Goal: Task Accomplishment & Management: Manage account settings

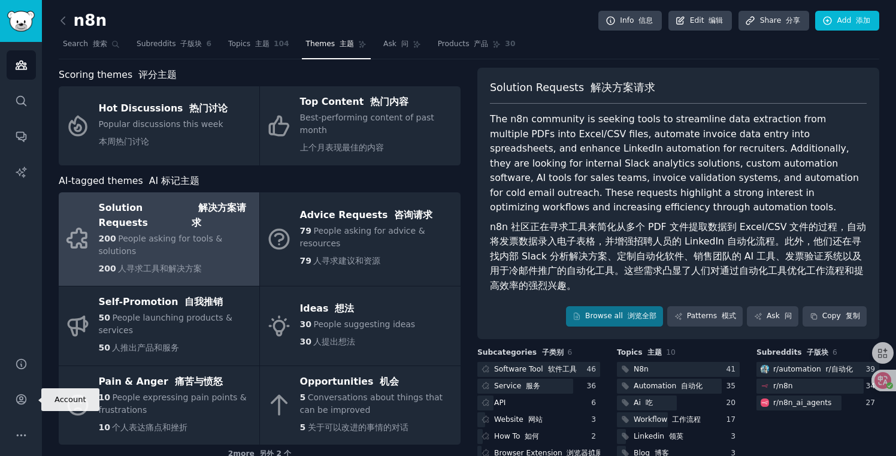
scroll to position [39, 0]
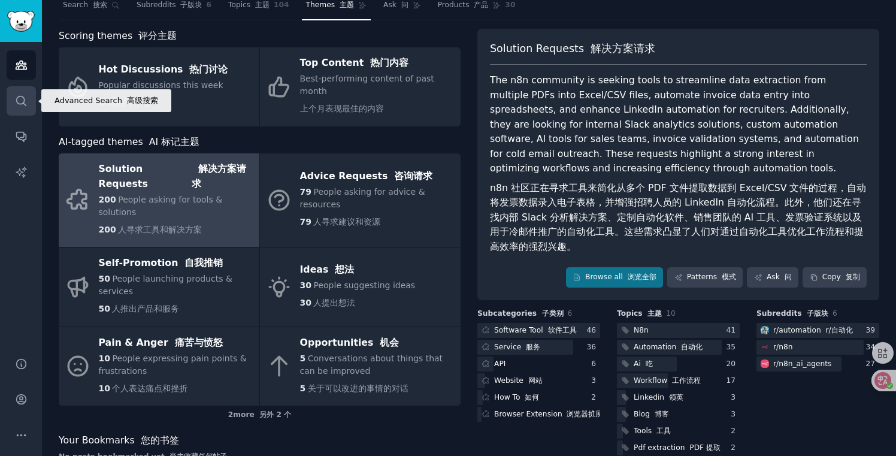
click at [18, 110] on link "Search" at bounding box center [21, 100] width 29 height 29
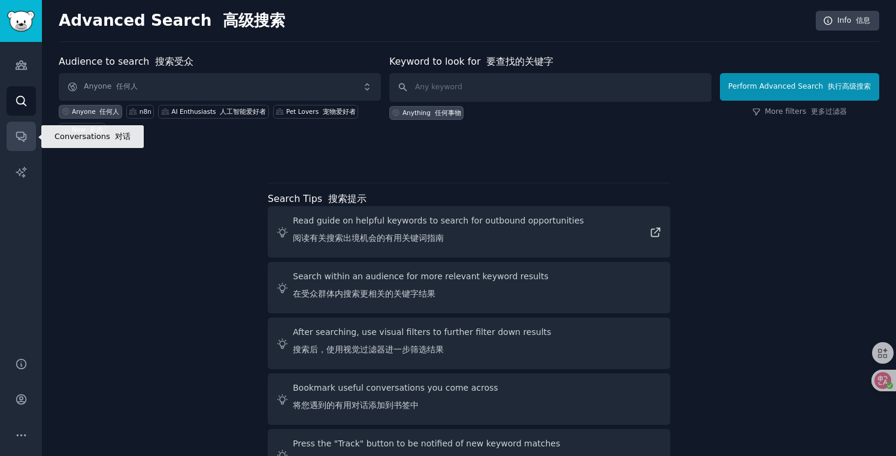
click at [19, 136] on icon "Sidebar" at bounding box center [21, 136] width 13 height 13
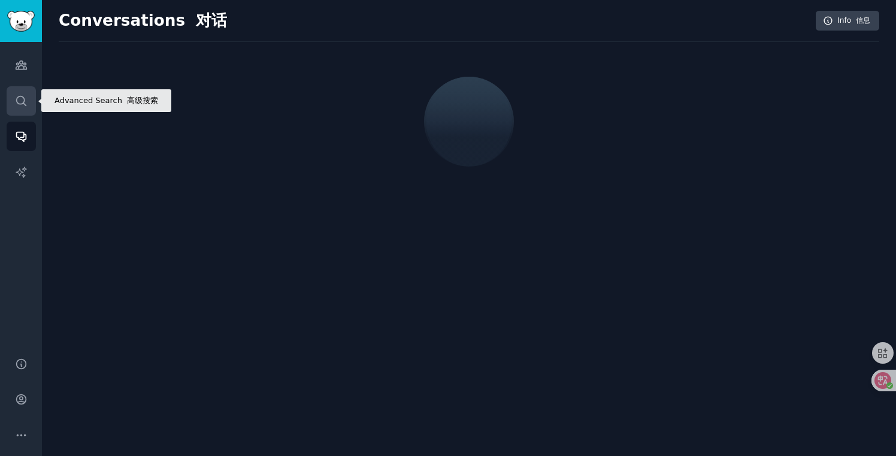
click at [19, 105] on icon "Sidebar" at bounding box center [21, 101] width 13 height 13
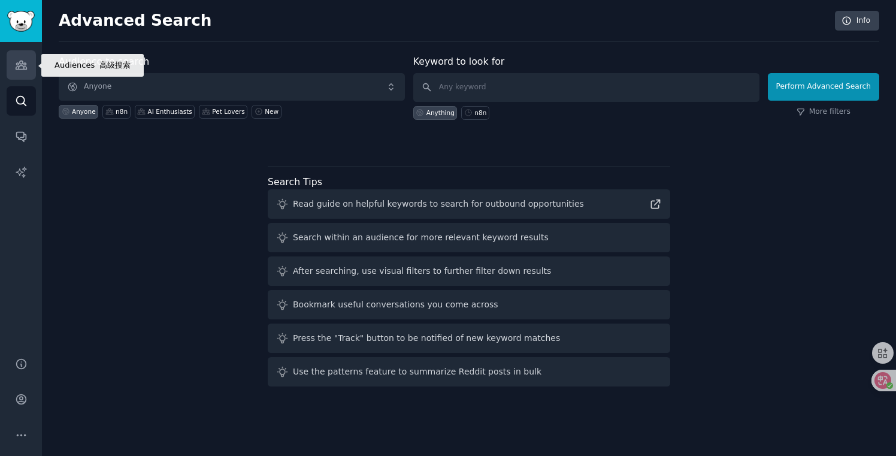
click at [16, 75] on link "Audiences" at bounding box center [21, 64] width 29 height 29
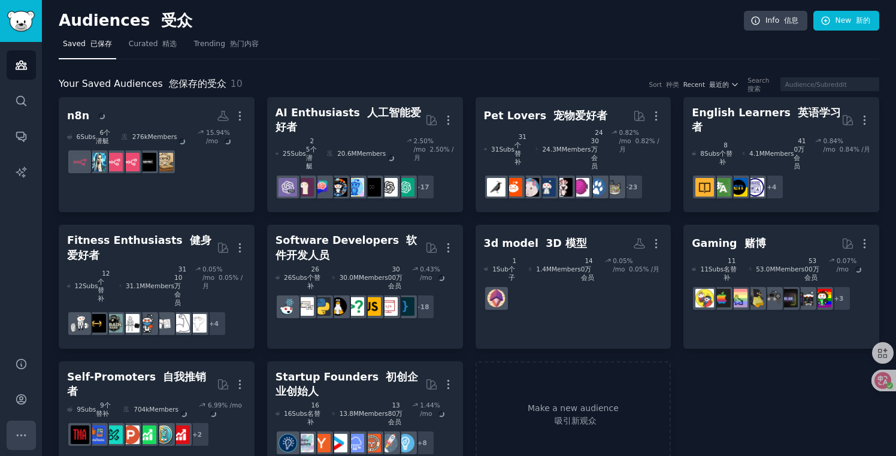
click at [29, 426] on button "More" at bounding box center [21, 434] width 29 height 29
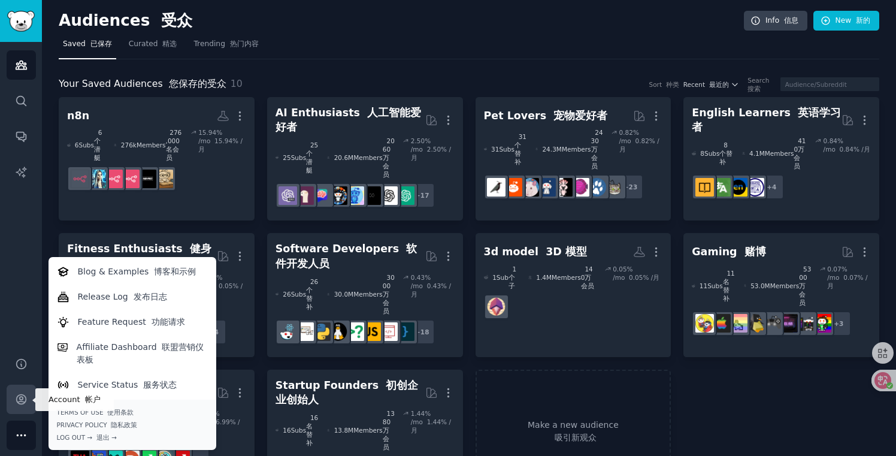
click at [18, 402] on icon "Sidebar" at bounding box center [21, 400] width 10 height 10
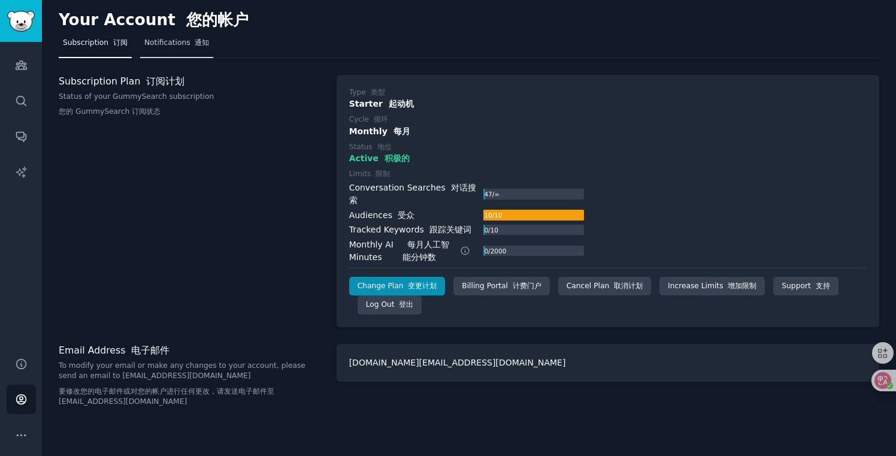
click at [166, 43] on span "Notifications 通知" at bounding box center [176, 43] width 65 height 11
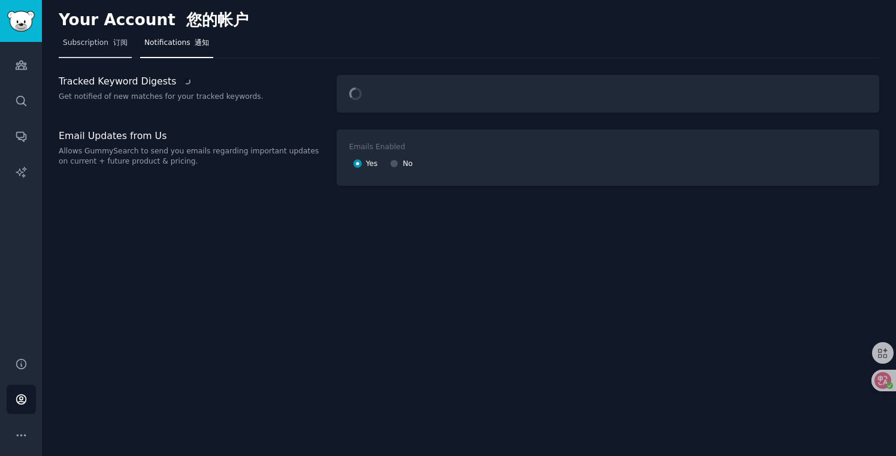
click at [93, 40] on span "Subscription 订阅" at bounding box center [95, 43] width 65 height 11
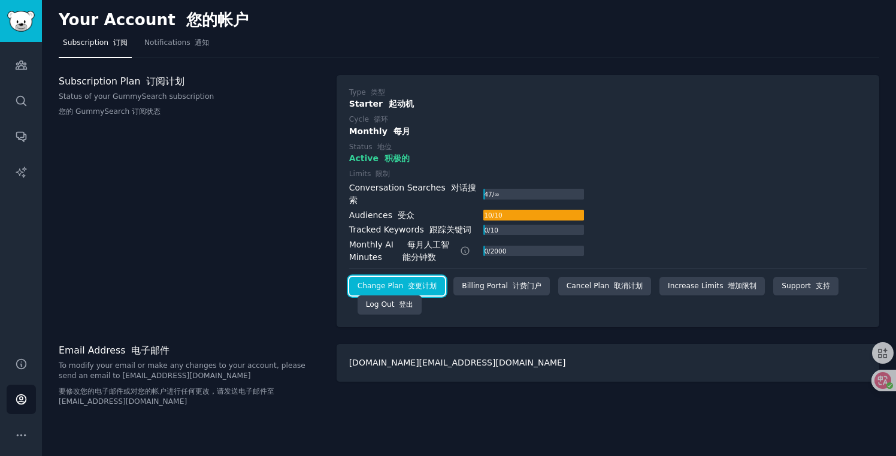
click at [398, 277] on link "Change Plan 变更计划" at bounding box center [397, 286] width 96 height 19
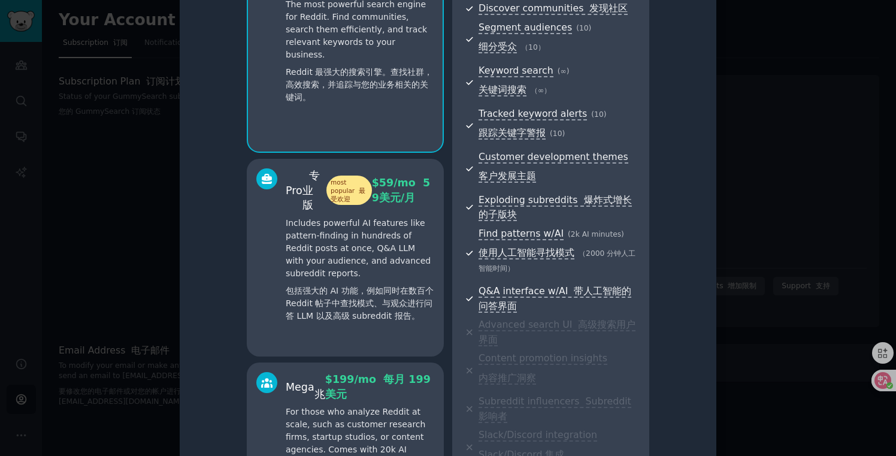
scroll to position [238, 0]
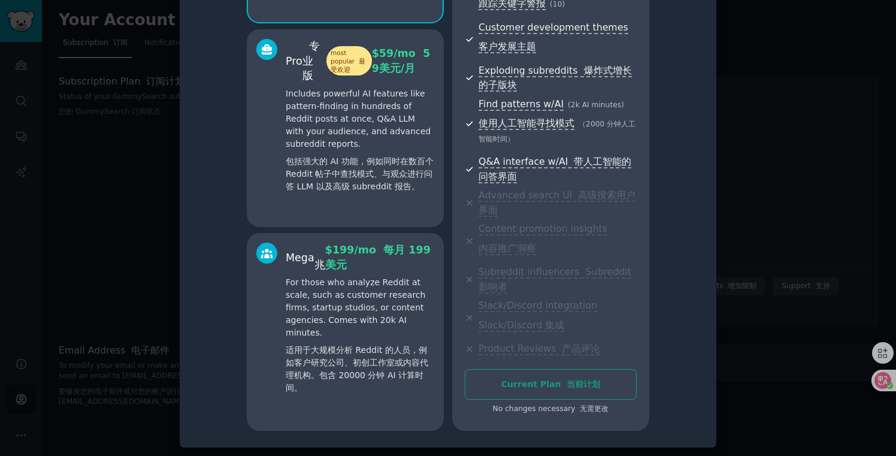
click at [765, 151] on div at bounding box center [448, 228] width 896 height 456
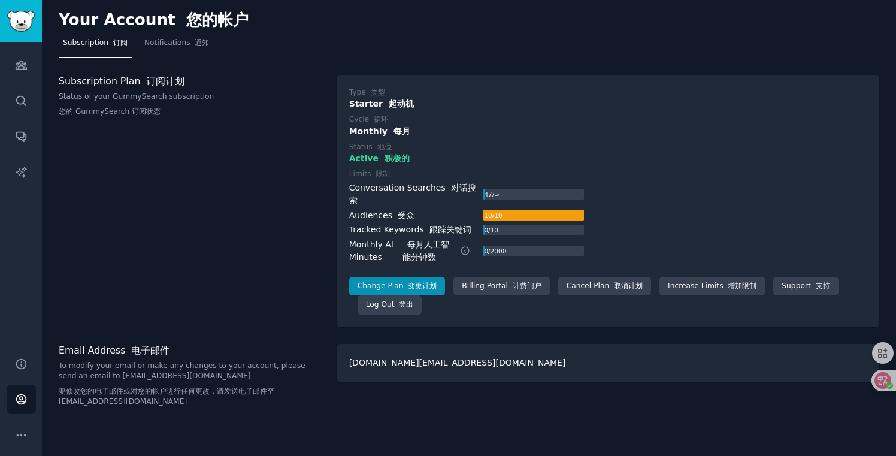
click at [765, 151] on label "Status 地位" at bounding box center [607, 147] width 517 height 11
click at [876, 380] on icon at bounding box center [874, 380] width 10 height 10
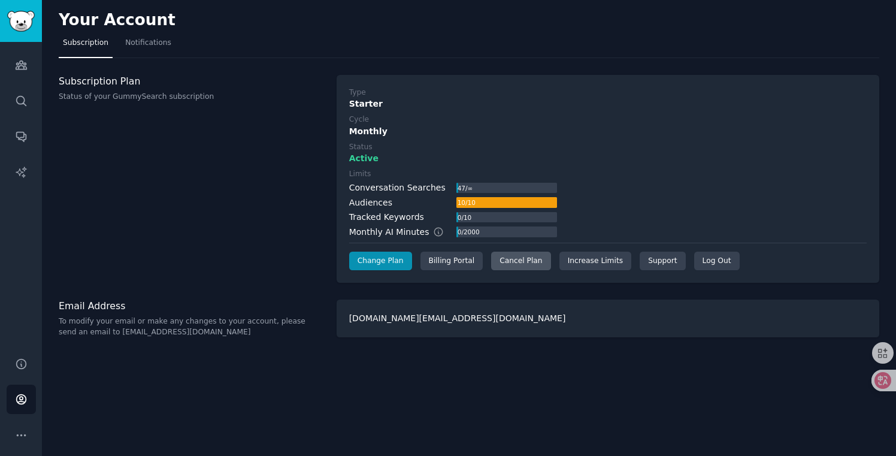
click at [531, 264] on div "Cancel Plan" at bounding box center [520, 261] width 59 height 19
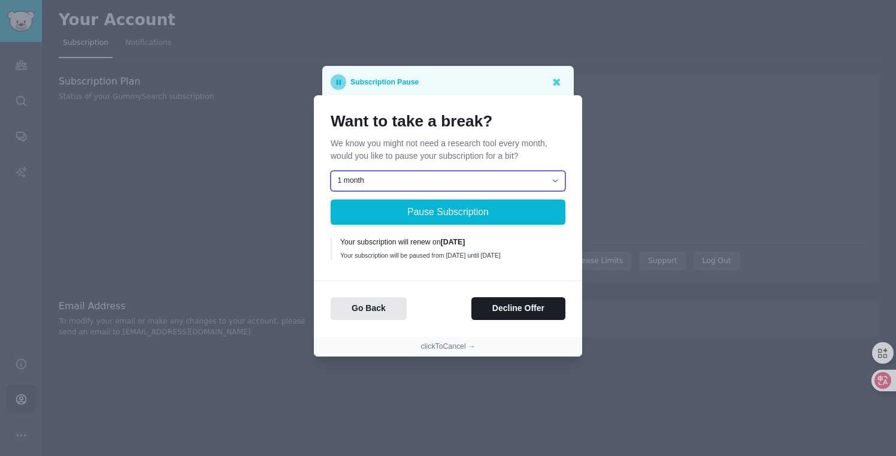
click at [471, 180] on select "1 month 2 months 3 months Choose a custom date to resume" at bounding box center [448, 181] width 235 height 20
click at [402, 237] on div "Your subscription will renew on [DATE]" at bounding box center [448, 242] width 217 height 11
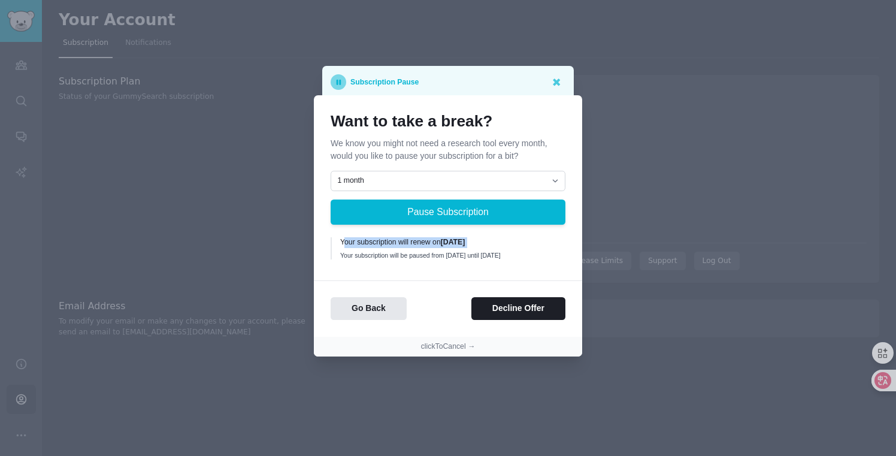
click at [399, 251] on div "Your subscription will be paused from [DATE] until [DATE]" at bounding box center [448, 255] width 217 height 8
click at [416, 255] on div "Your subscription will be paused from [DATE] until [DATE]" at bounding box center [448, 255] width 217 height 8
click at [405, 252] on div "Your subscription will be paused from [DATE] until [DATE]" at bounding box center [448, 255] width 217 height 8
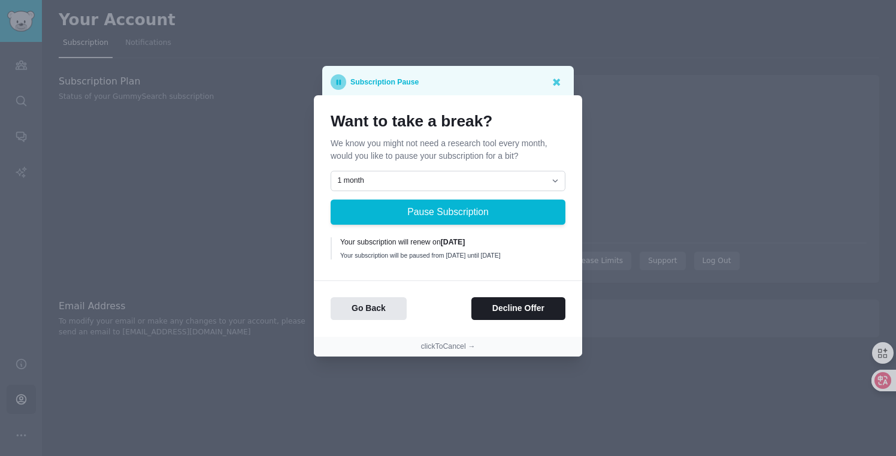
click at [405, 252] on div "Your subscription will be paused from [DATE] until [DATE]" at bounding box center [448, 255] width 217 height 8
click at [424, 252] on div "Your subscription will be paused from [DATE] until [DATE]" at bounding box center [448, 255] width 217 height 8
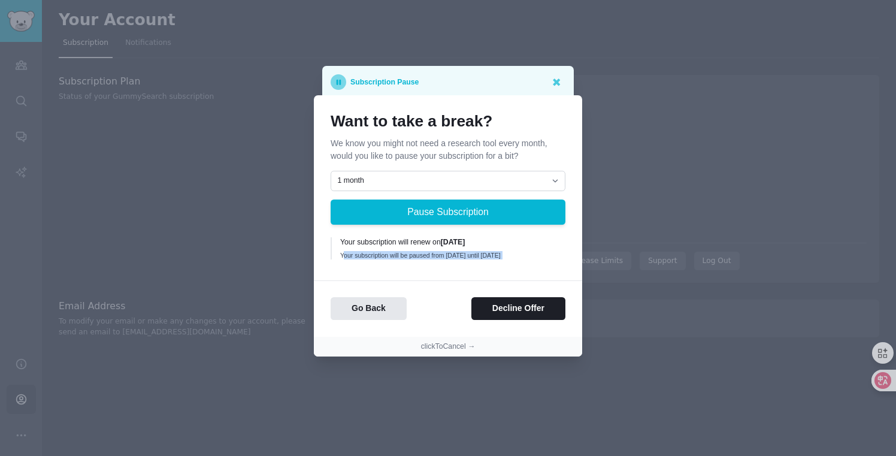
click at [414, 251] on div "Your subscription will be paused from [DATE] until [DATE]" at bounding box center [448, 255] width 217 height 8
click at [388, 237] on div "Your subscription will renew on [DATE]" at bounding box center [448, 242] width 217 height 11
click at [401, 238] on div "Your subscription will renew on [DATE]" at bounding box center [448, 242] width 217 height 11
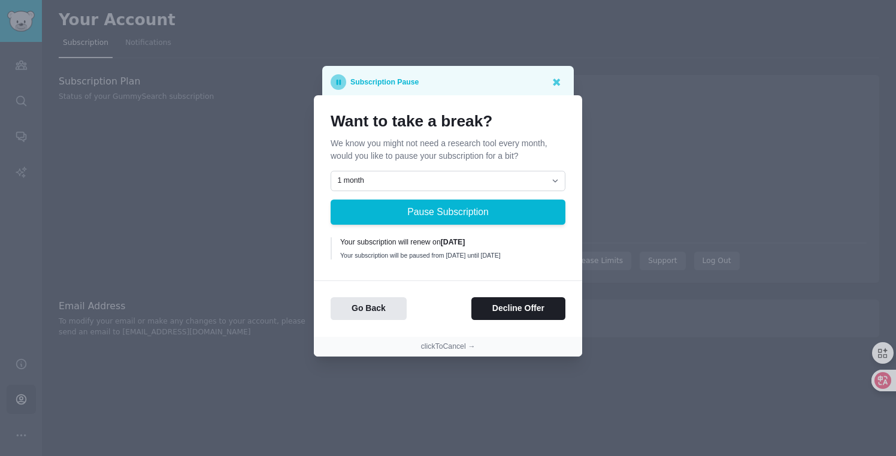
click at [401, 238] on div "Your subscription will renew on [DATE]" at bounding box center [448, 242] width 217 height 11
click at [421, 238] on div "Your subscription will renew on [DATE]" at bounding box center [448, 242] width 217 height 11
click at [405, 251] on div "Your subscription will be paused from [DATE] until [DATE]" at bounding box center [448, 255] width 217 height 8
click at [518, 317] on button "Decline Offer" at bounding box center [518, 308] width 94 height 23
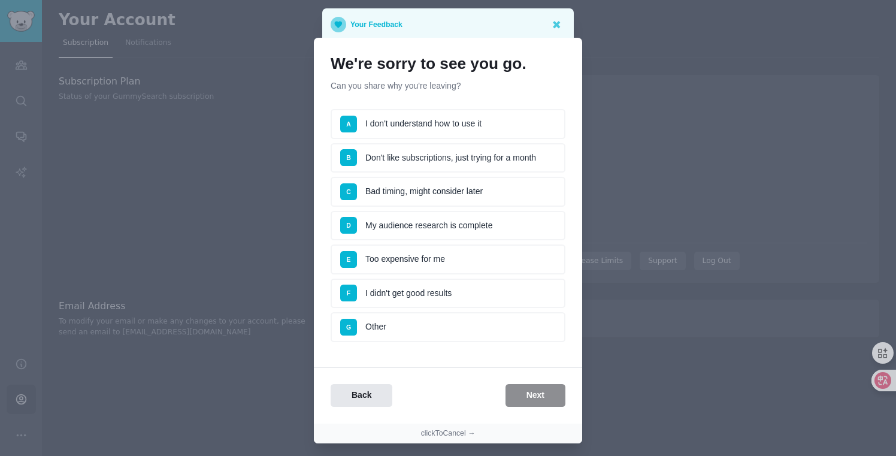
click at [464, 262] on li "E Too expensive for me" at bounding box center [448, 259] width 235 height 30
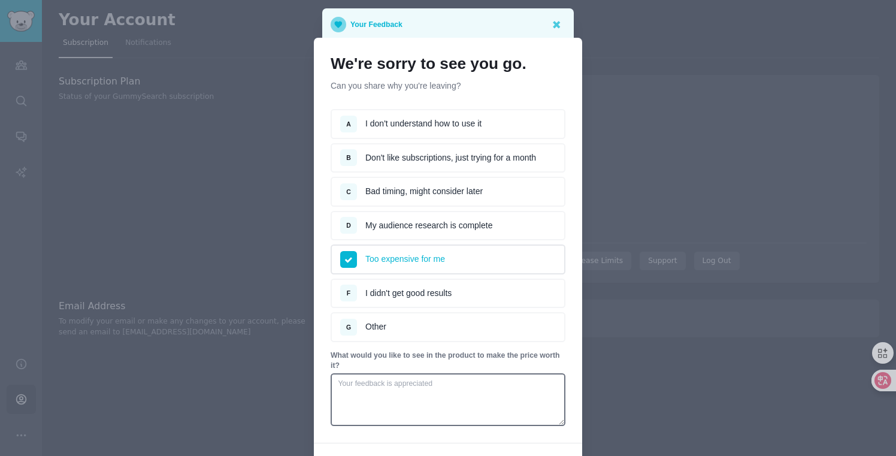
click at [452, 160] on li "B Don't like subscriptions, just trying for a month" at bounding box center [448, 158] width 235 height 30
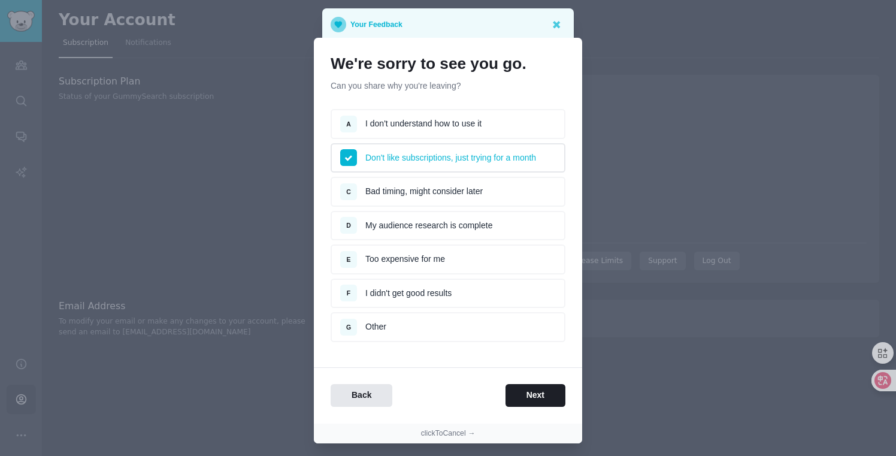
click at [450, 258] on li "E Too expensive for me" at bounding box center [448, 259] width 235 height 30
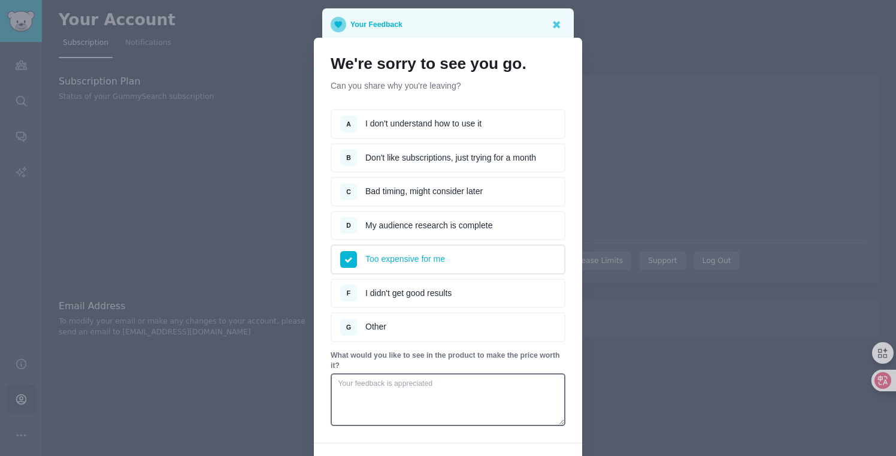
click at [463, 153] on li "B Don't like subscriptions, just trying for a month" at bounding box center [448, 158] width 235 height 30
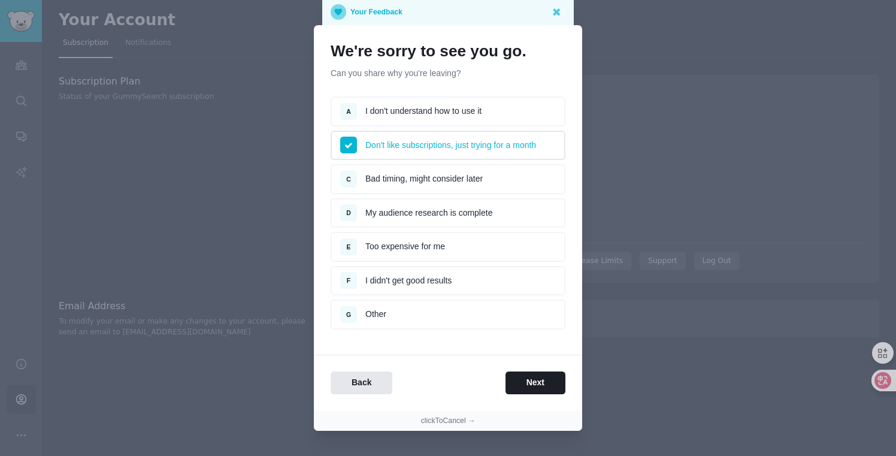
scroll to position [19, 0]
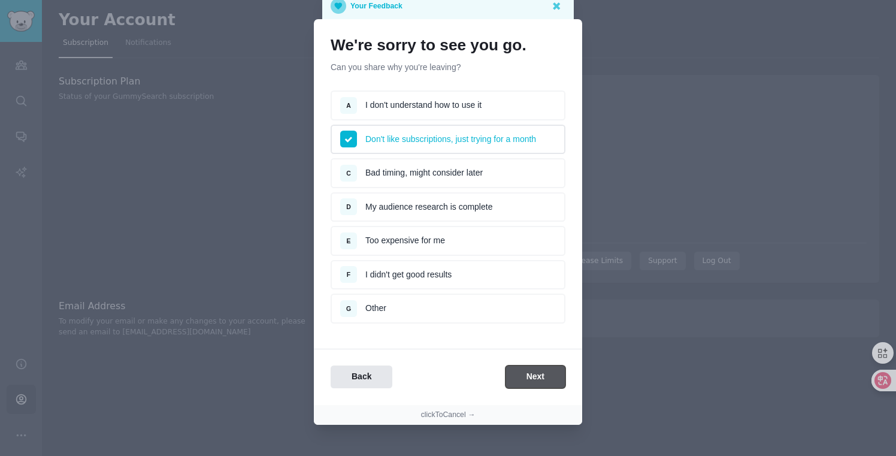
click at [538, 372] on button "Next" at bounding box center [535, 376] width 60 height 23
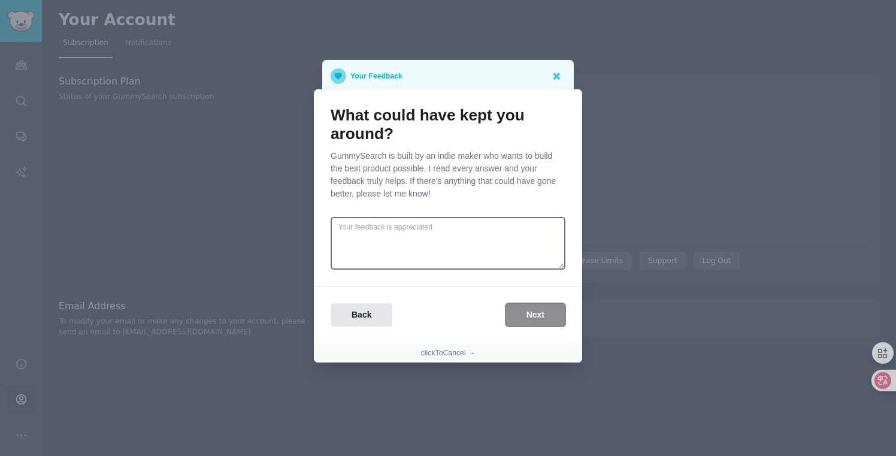
scroll to position [0, 0]
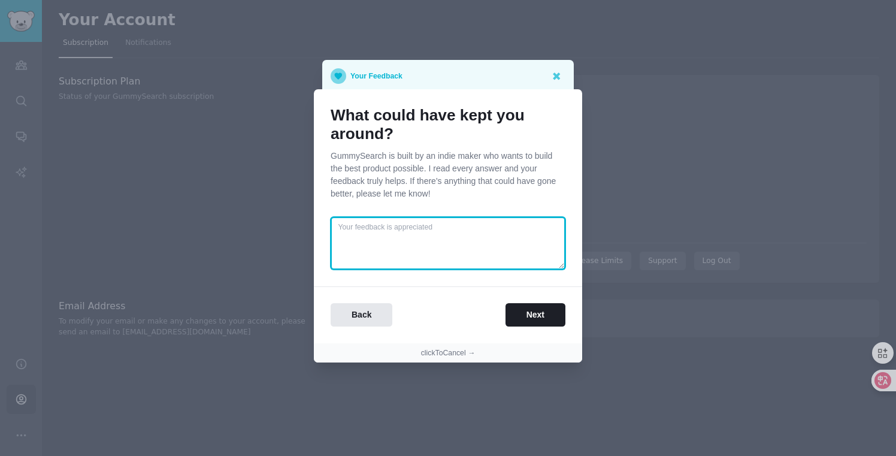
click at [459, 235] on textarea at bounding box center [448, 243] width 235 height 53
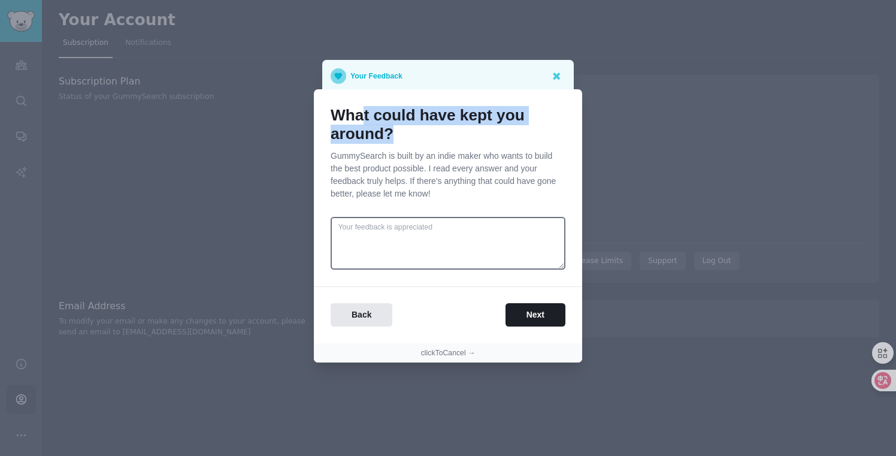
drag, startPoint x: 365, startPoint y: 120, endPoint x: 405, endPoint y: 135, distance: 42.8
click at [405, 135] on h1 "What could have kept you around?" at bounding box center [448, 125] width 235 height 38
click at [414, 132] on h1 "What could have kept you around?" at bounding box center [448, 125] width 235 height 38
drag, startPoint x: 414, startPoint y: 134, endPoint x: 368, endPoint y: 120, distance: 47.6
click at [368, 120] on h1 "What could have kept you around?" at bounding box center [448, 125] width 235 height 38
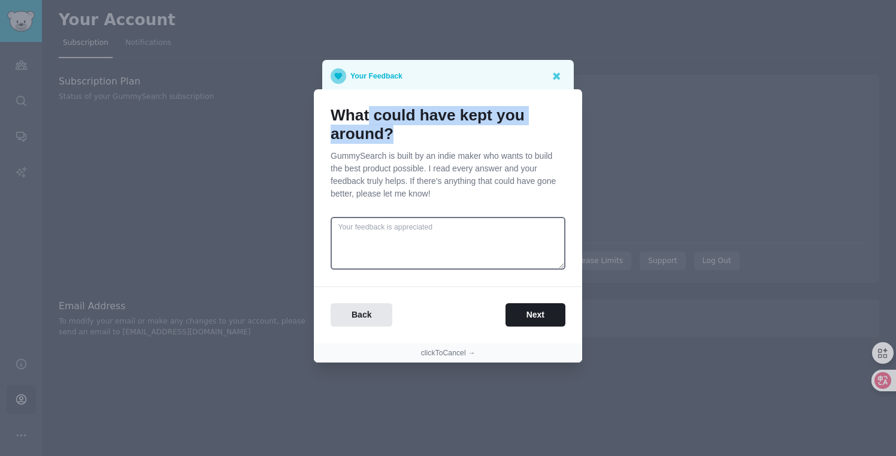
click at [396, 156] on p "GummySearch is built by an indie maker who wants to build the best product poss…" at bounding box center [448, 175] width 235 height 50
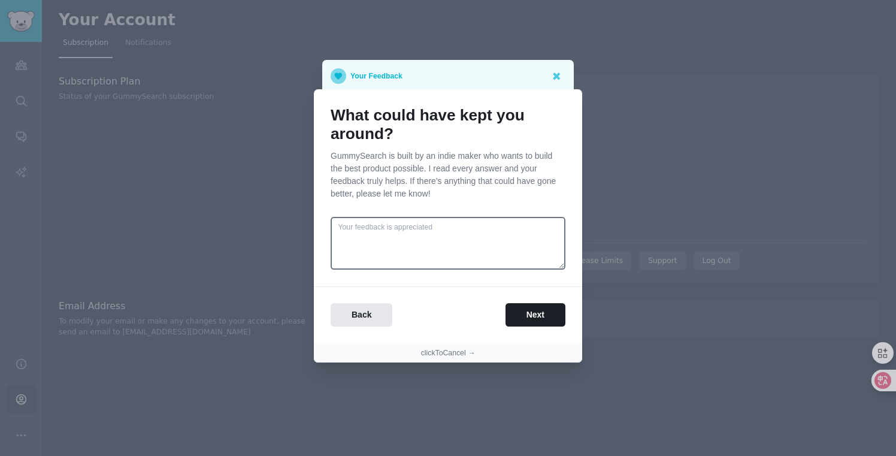
click at [396, 156] on p "GummySearch is built by an indie maker who wants to build the best product poss…" at bounding box center [448, 175] width 235 height 50
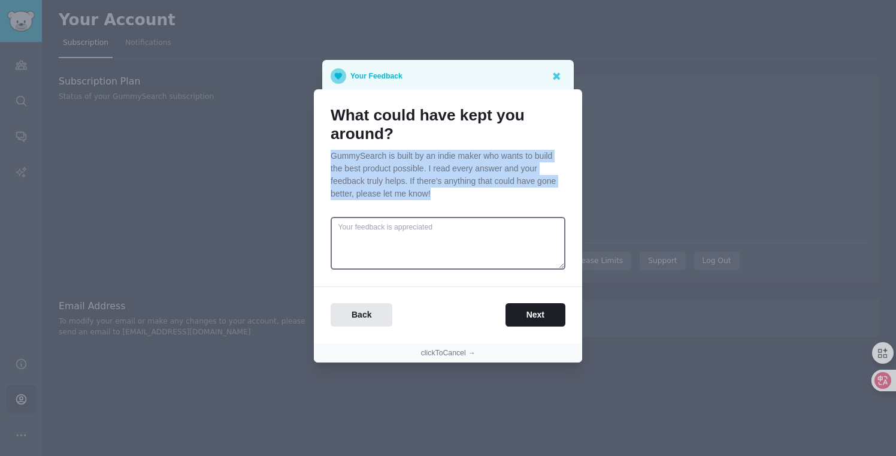
click at [444, 171] on p "GummySearch is built by an indie maker who wants to build the best product poss…" at bounding box center [448, 175] width 235 height 50
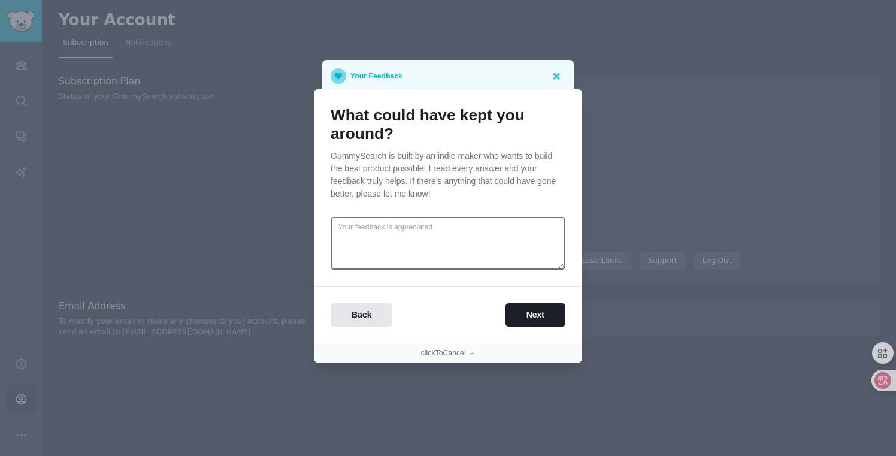
click at [422, 160] on p "GummySearch is built by an indie maker who wants to build the best product poss…" at bounding box center [448, 175] width 235 height 50
click at [440, 162] on p "GummySearch is built by an indie maker who wants to build the best product poss…" at bounding box center [448, 175] width 235 height 50
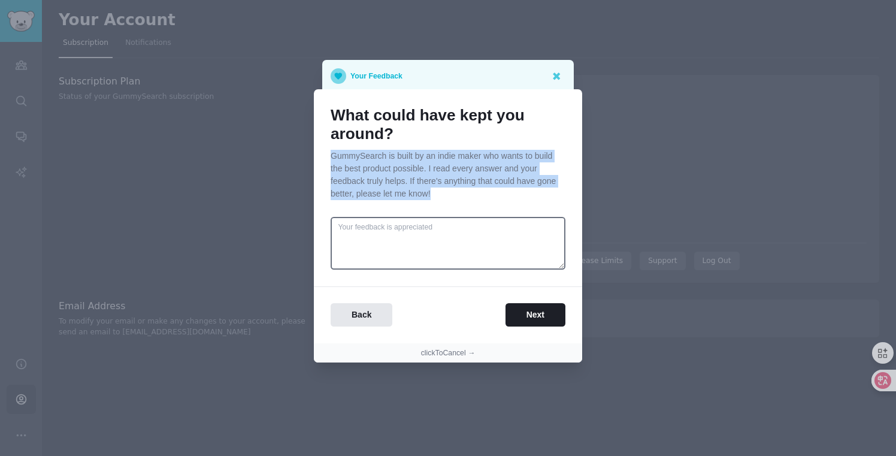
drag, startPoint x: 371, startPoint y: 166, endPoint x: 441, endPoint y: 189, distance: 74.4
click at [441, 189] on p "GummySearch is built by an indie maker who wants to build the best product poss…" at bounding box center [448, 175] width 235 height 50
copy p "GummySearch is built by an indie maker who wants to build the best product poss…"
click at [456, 137] on h1 "What could have kept you around?" at bounding box center [448, 125] width 235 height 38
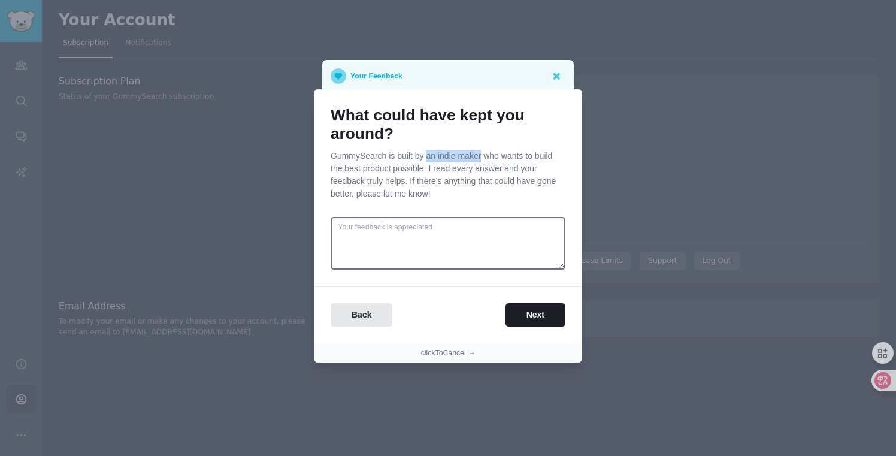
copy p "an indie maker"
drag, startPoint x: 427, startPoint y: 158, endPoint x: 481, endPoint y: 157, distance: 53.9
click at [481, 157] on p "GummySearch is built by an indie maker who wants to build the best product poss…" at bounding box center [448, 175] width 235 height 50
click at [522, 316] on button "Next" at bounding box center [535, 314] width 60 height 23
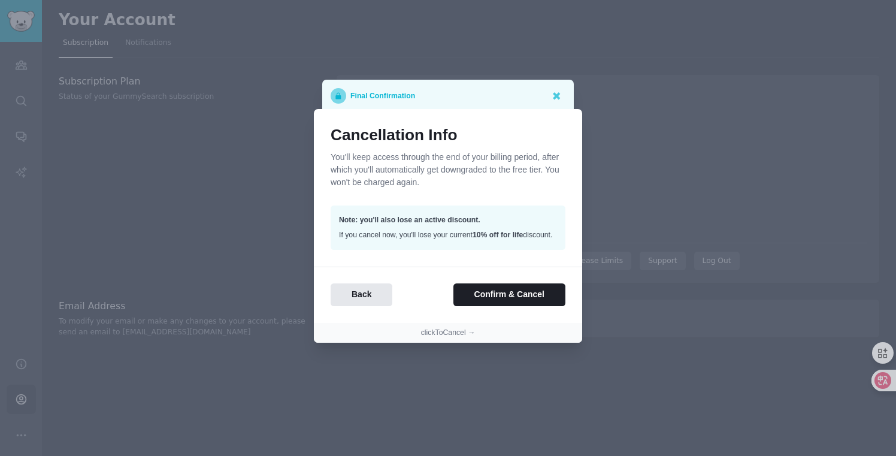
click at [393, 228] on div "Note: you'll also lose an active discount. If you cancel now, you'll lose your …" at bounding box center [448, 227] width 235 height 44
click at [409, 233] on div "Note: you'll also lose an active discount. If you cancel now, you'll lose your …" at bounding box center [448, 227] width 235 height 44
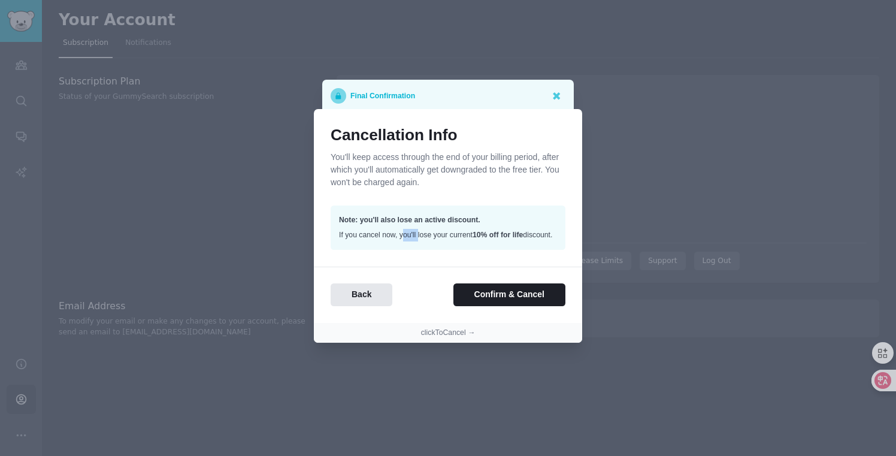
click at [409, 233] on div "Note: you'll also lose an active discount. If you cancel now, you'll lose your …" at bounding box center [448, 227] width 235 height 44
click at [418, 232] on div "Note: you'll also lose an active discount. If you cancel now, you'll lose your …" at bounding box center [448, 227] width 235 height 44
click at [434, 231] on div "Note: you'll also lose an active discount. If you cancel now, you'll lose your …" at bounding box center [448, 227] width 235 height 44
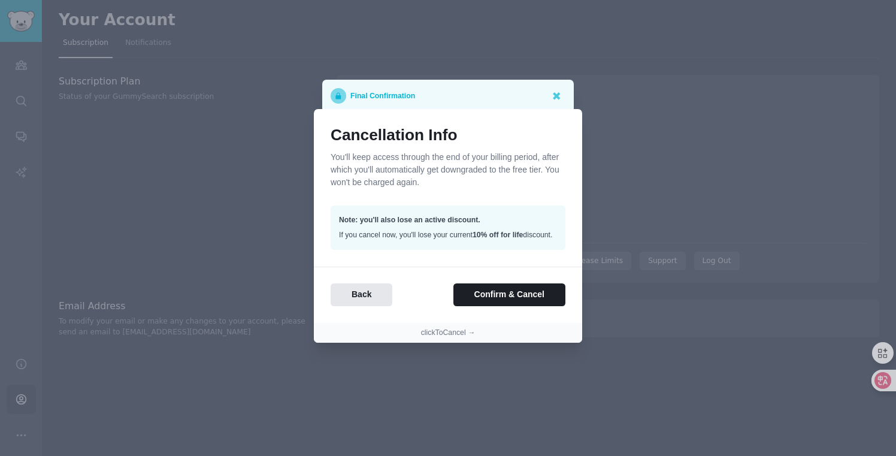
click at [434, 231] on div "Note: you'll also lose an active discount. If you cancel now, you'll lose your …" at bounding box center [448, 227] width 235 height 44
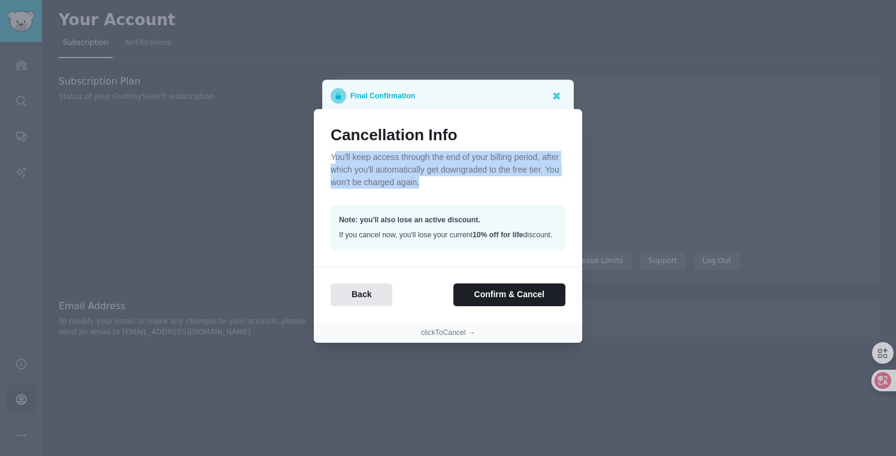
drag, startPoint x: 335, startPoint y: 149, endPoint x: 423, endPoint y: 183, distance: 94.8
click at [423, 183] on p "You'll keep access through the end of your billing period, after which you'll a…" at bounding box center [448, 170] width 235 height 38
click at [435, 180] on p "You'll keep access through the end of your billing period, after which you'll a…" at bounding box center [448, 170] width 235 height 38
copy p "You'll keep access through the end of your billing period, after which you'll a…"
drag, startPoint x: 424, startPoint y: 180, endPoint x: 329, endPoint y: 149, distance: 99.6
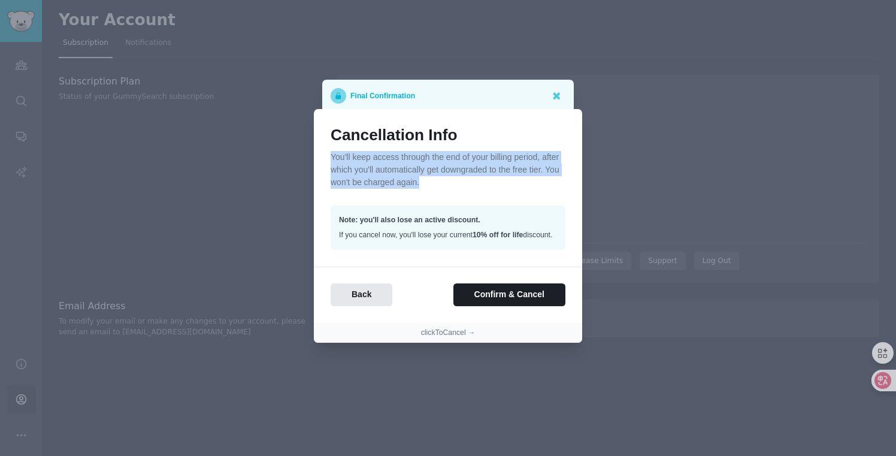
click at [329, 149] on div "Cancellation Info You'll keep access through the end of your billing period, af…" at bounding box center [448, 216] width 268 height 214
click at [528, 303] on button "Confirm & Cancel" at bounding box center [509, 294] width 112 height 23
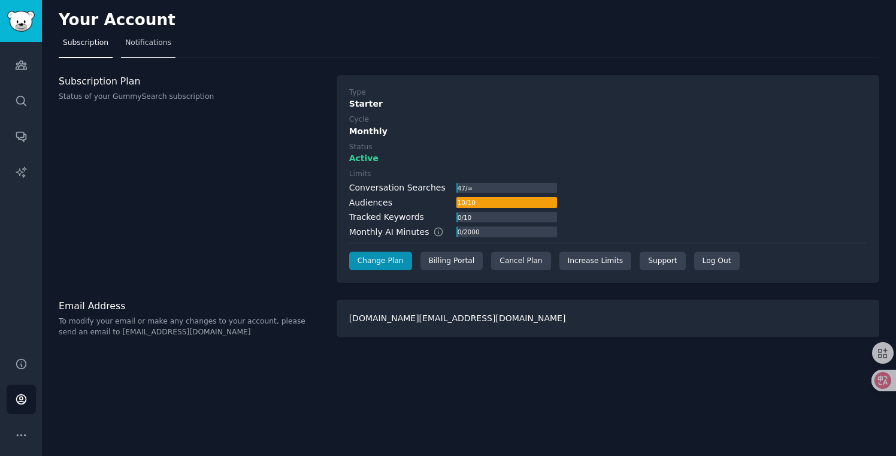
click at [159, 46] on span "Notifications" at bounding box center [148, 43] width 46 height 11
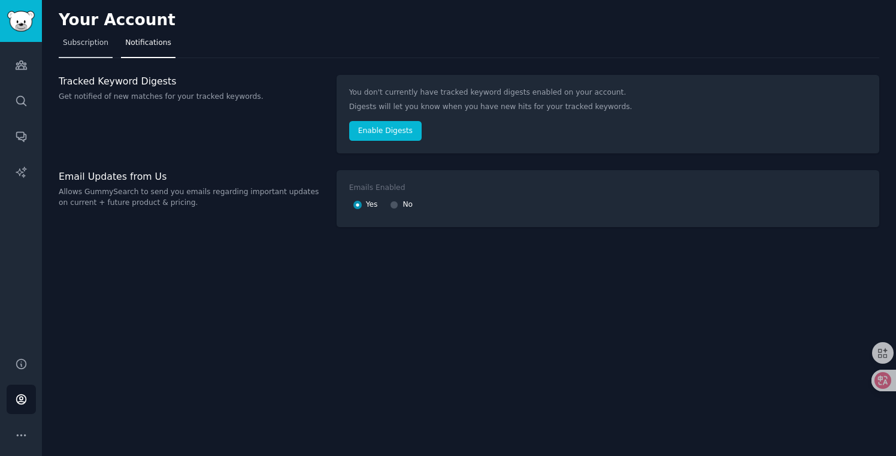
click at [90, 46] on span "Subscription" at bounding box center [86, 43] width 46 height 11
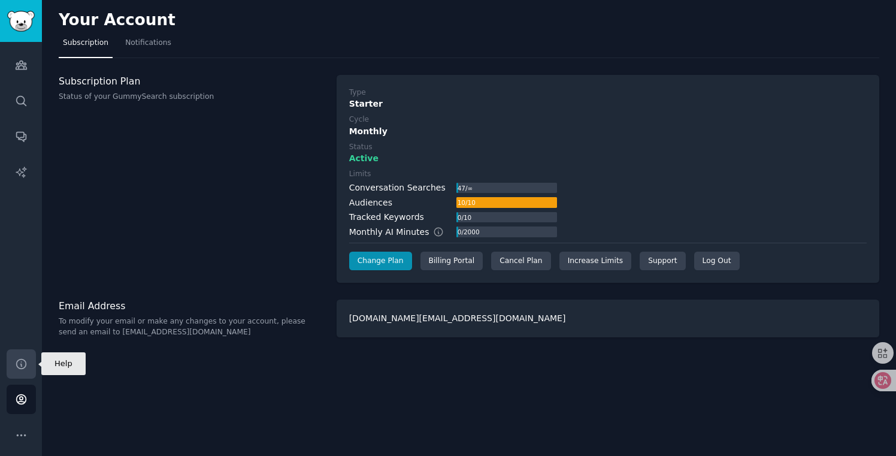
click at [23, 370] on link "Help" at bounding box center [21, 363] width 29 height 29
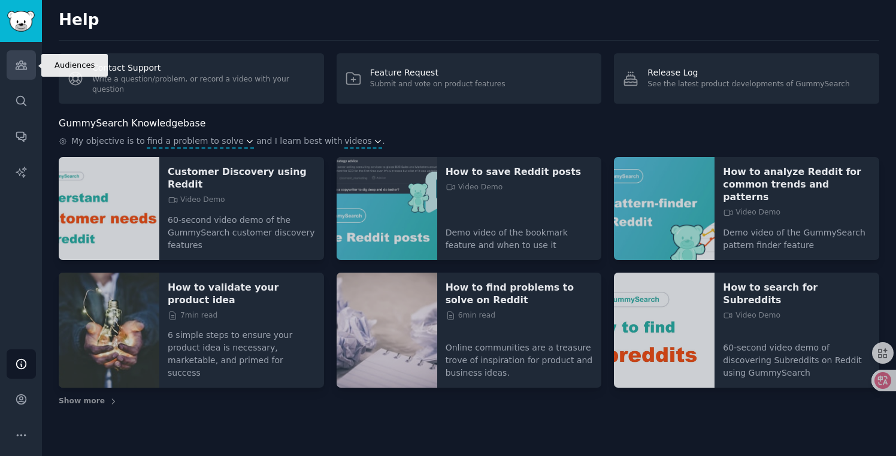
click at [14, 69] on link "Audiences" at bounding box center [21, 64] width 29 height 29
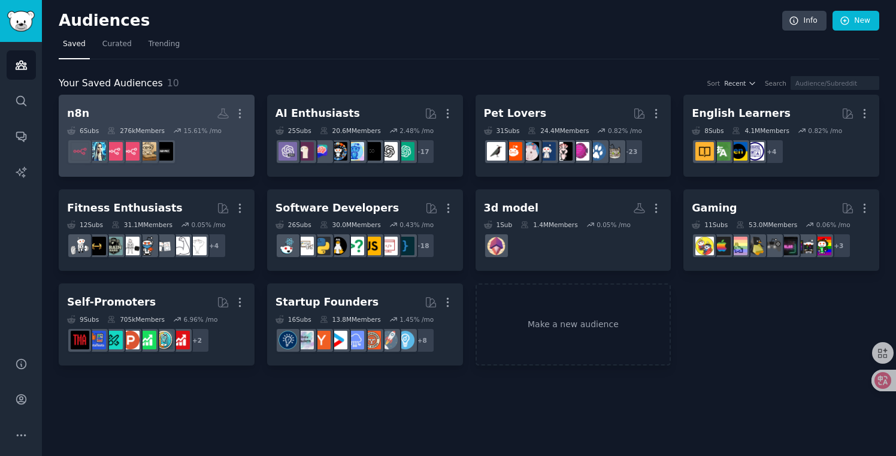
click at [126, 110] on h2 "n8n More" at bounding box center [156, 113] width 179 height 21
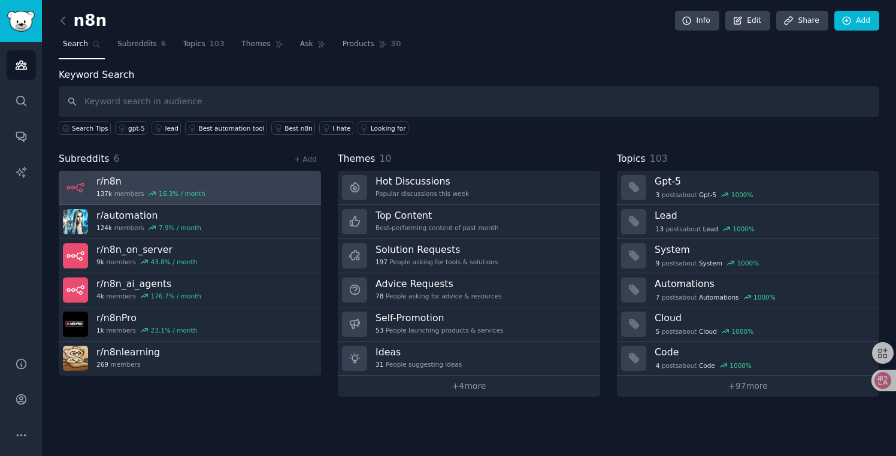
click at [155, 183] on h3 "r/ n8n" at bounding box center [150, 181] width 109 height 13
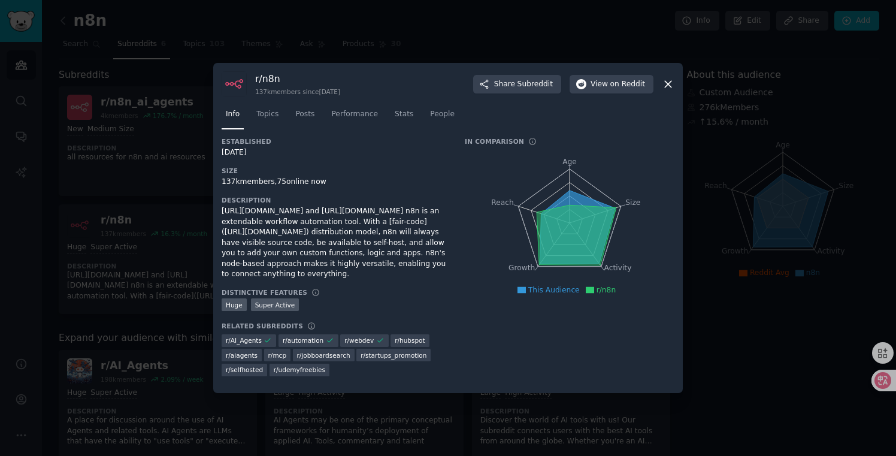
click at [172, 210] on div at bounding box center [448, 228] width 896 height 456
